Goal: Find specific page/section: Find specific page/section

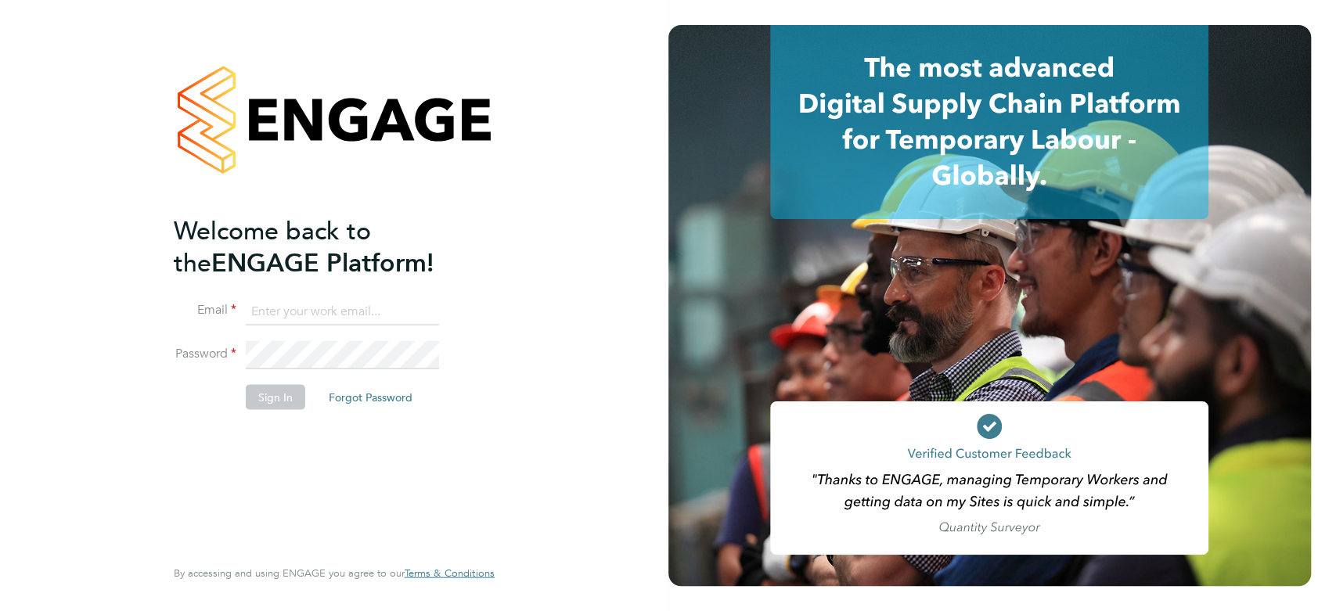
type input "kirsty.coburn@torus.co.uk"
click at [260, 393] on button "Sign In" at bounding box center [275, 396] width 59 height 25
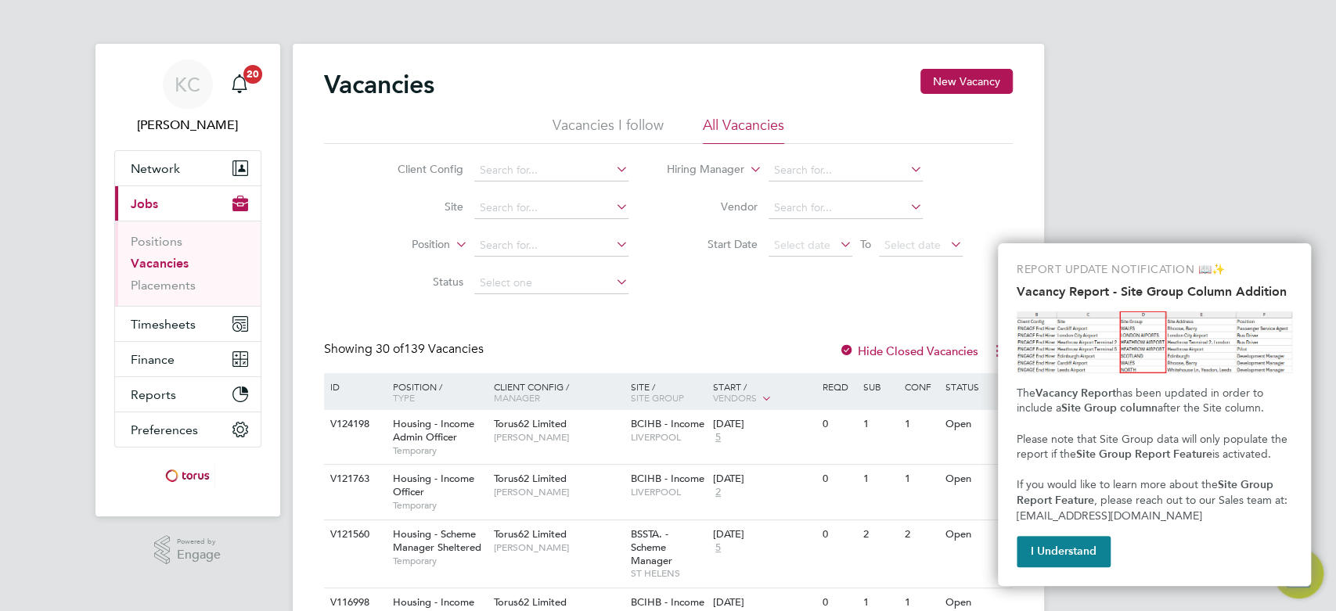
click at [1079, 566] on button "I Understand" at bounding box center [1063, 551] width 94 height 31
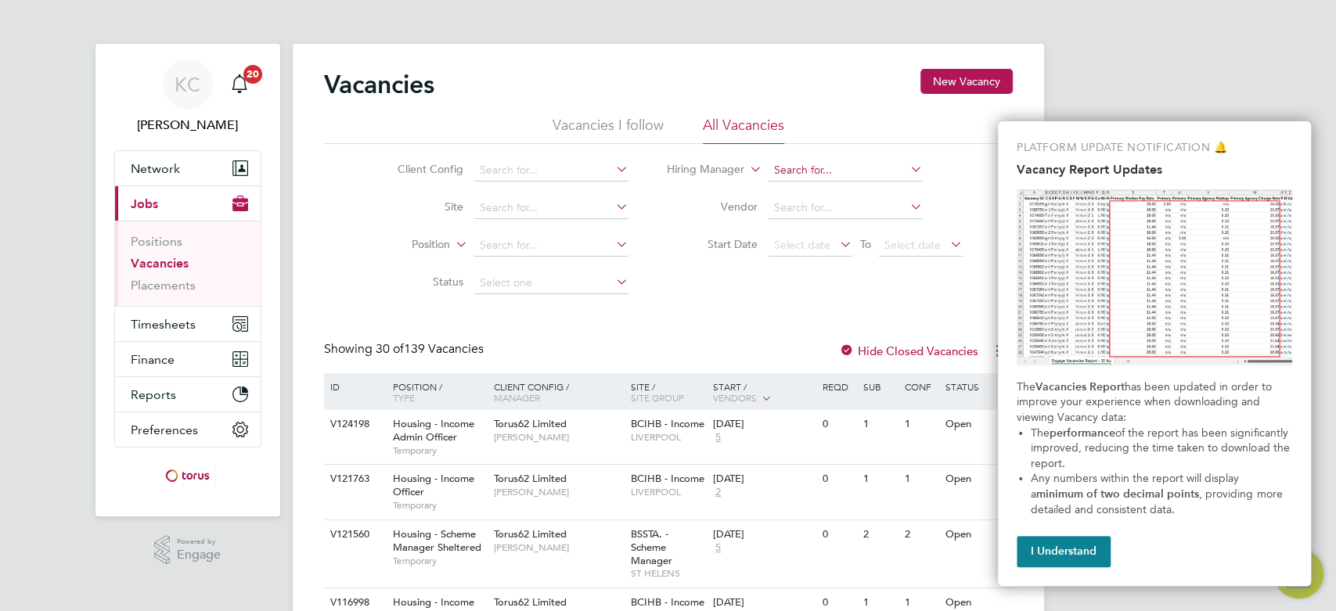
click at [810, 166] on input at bounding box center [845, 171] width 154 height 22
click at [827, 191] on li "[PERSON_NAME]" at bounding box center [864, 191] width 193 height 21
type input "[PERSON_NAME]"
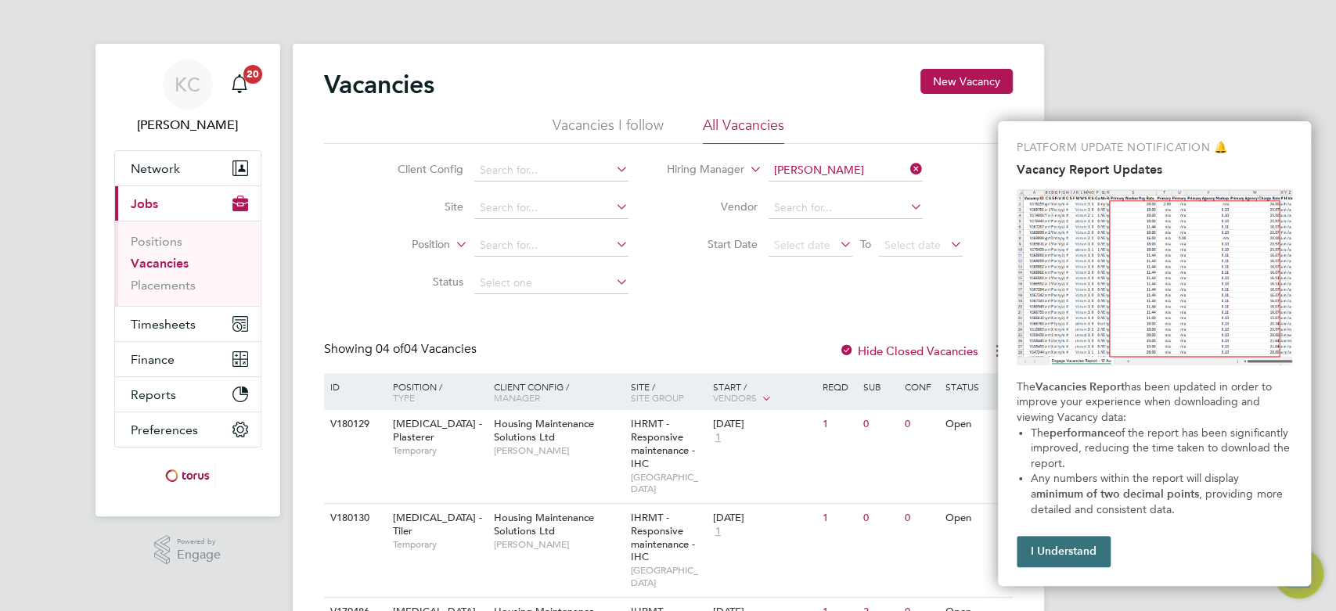
click at [1076, 559] on button "I Understand" at bounding box center [1063, 551] width 94 height 31
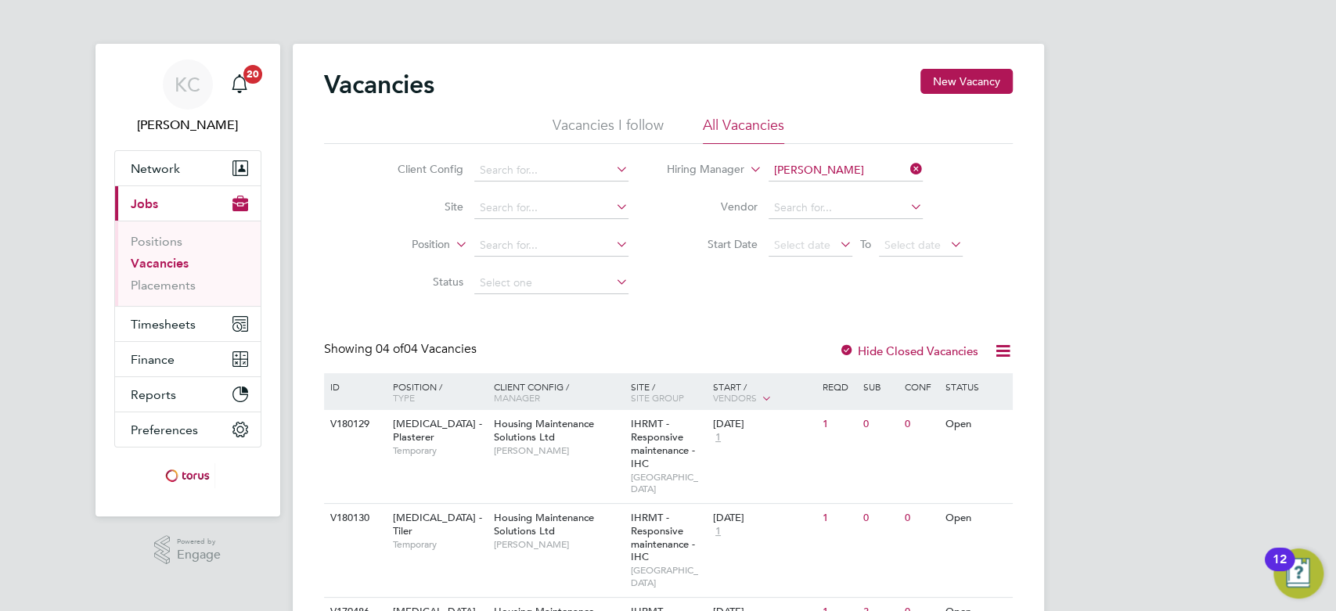
scroll to position [87, 0]
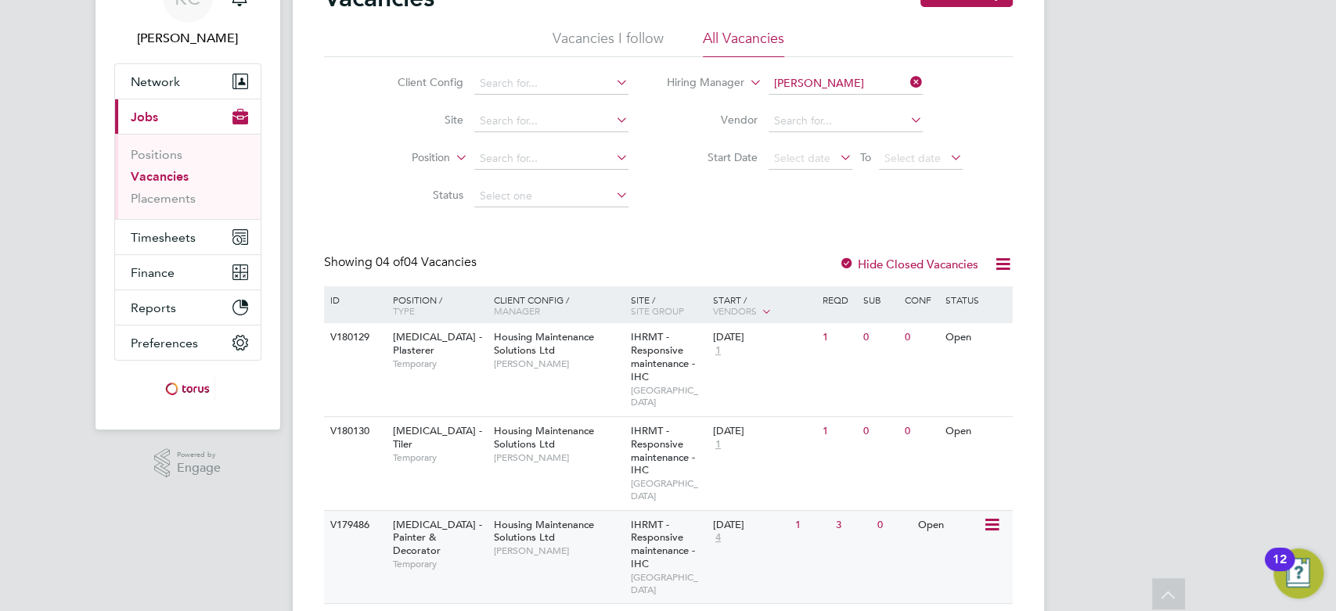
click at [450, 518] on span "[MEDICAL_DATA] - Painter & Decorator" at bounding box center [436, 538] width 89 height 40
